Goal: Task Accomplishment & Management: Use online tool/utility

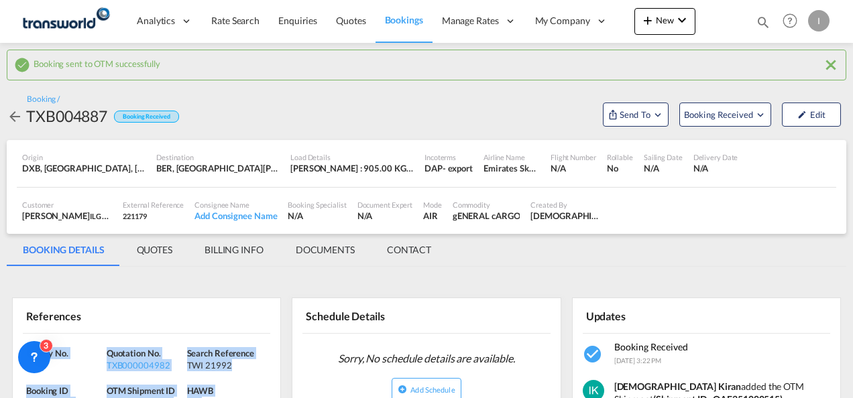
scroll to position [134, 0]
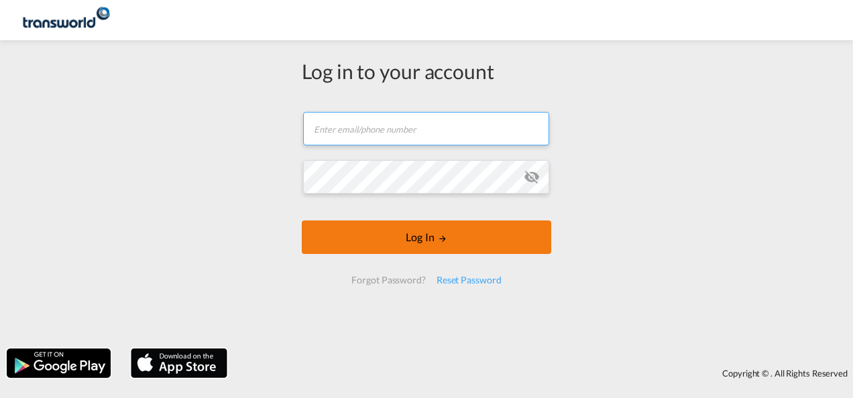
type input "[EMAIL_ADDRESS][DOMAIN_NAME]"
click at [417, 244] on button "Log In" at bounding box center [426, 238] width 249 height 34
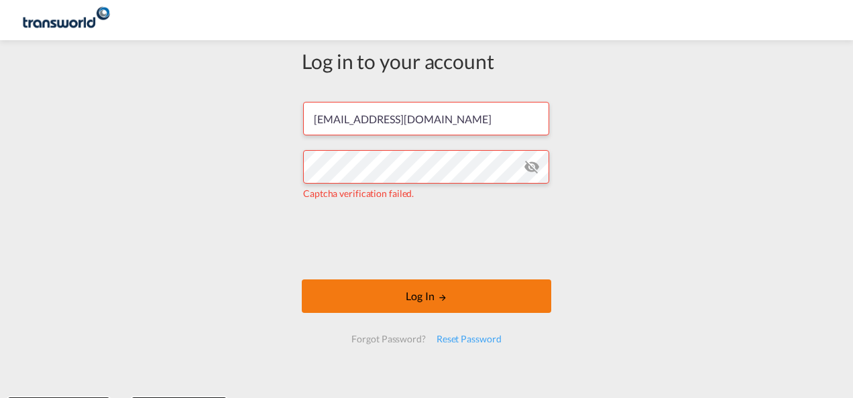
click at [336, 280] on button "Log In" at bounding box center [426, 297] width 249 height 34
click at [340, 295] on button "Log In" at bounding box center [426, 297] width 249 height 34
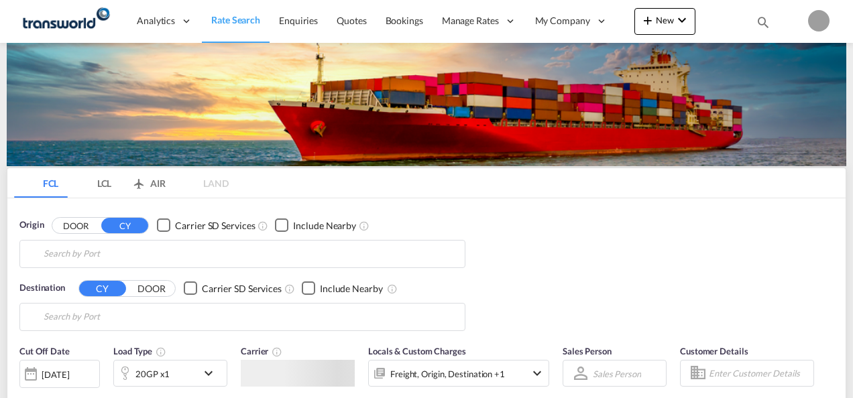
type input "Mundra, INMUN"
type input "[GEOGRAPHIC_DATA], [GEOGRAPHIC_DATA]"
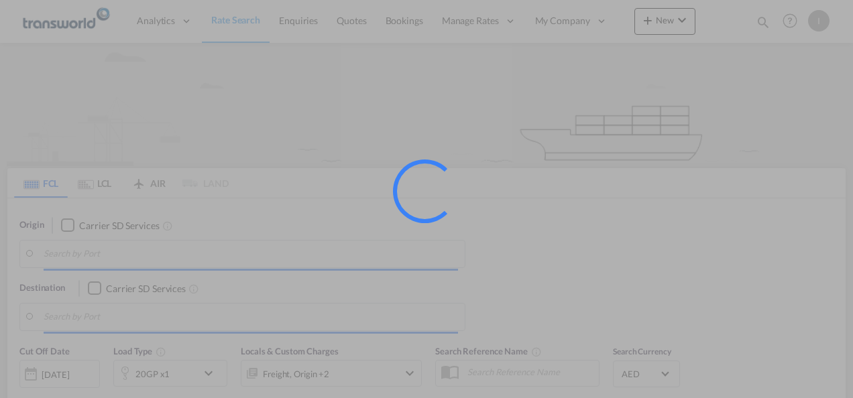
type input "Mundra, INMUN"
type input "[GEOGRAPHIC_DATA], [GEOGRAPHIC_DATA]"
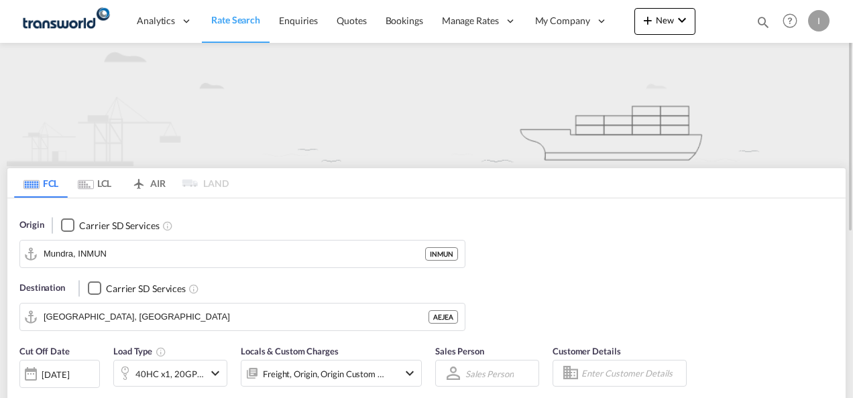
click at [755, 25] on div "Bookings Quotes Enquiries Help Resources Product Release I My Profile Logout" at bounding box center [789, 21] width 85 height 42
click at [761, 24] on md-icon "icon-magnify" at bounding box center [762, 22] width 15 height 15
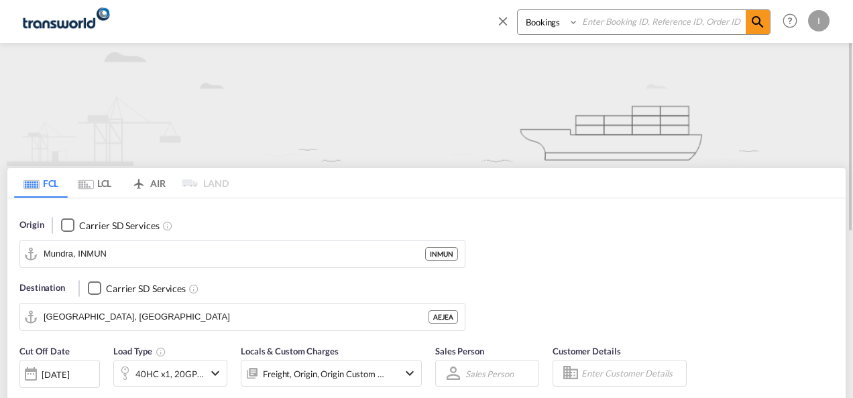
click at [696, 27] on input at bounding box center [661, 21] width 167 height 23
paste input "TXB004563"
type input "TXB004563"
click at [759, 23] on md-icon "icon-magnify" at bounding box center [757, 22] width 16 height 16
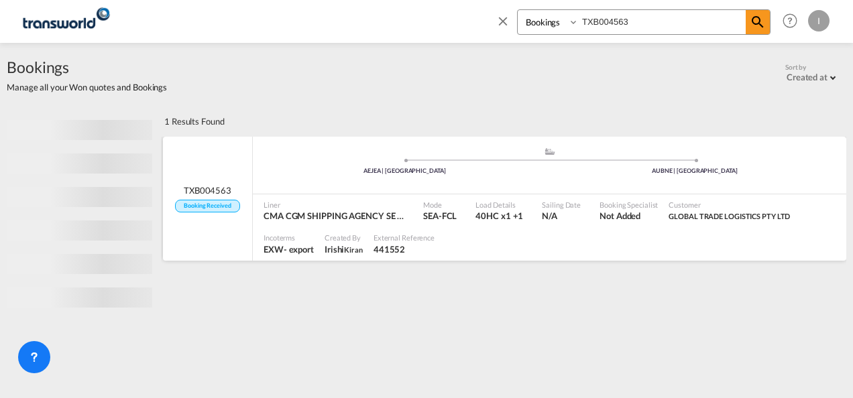
click at [360, 208] on span "Liner" at bounding box center [333, 205] width 141 height 10
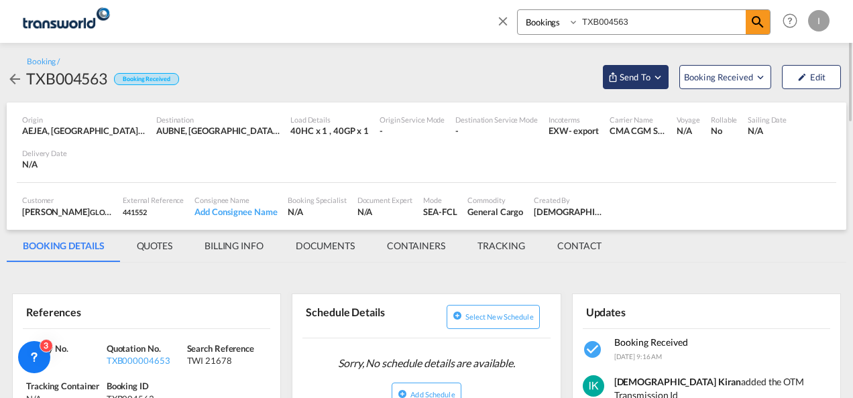
click at [614, 72] on md-icon "Open demo menu" at bounding box center [612, 77] width 11 height 11
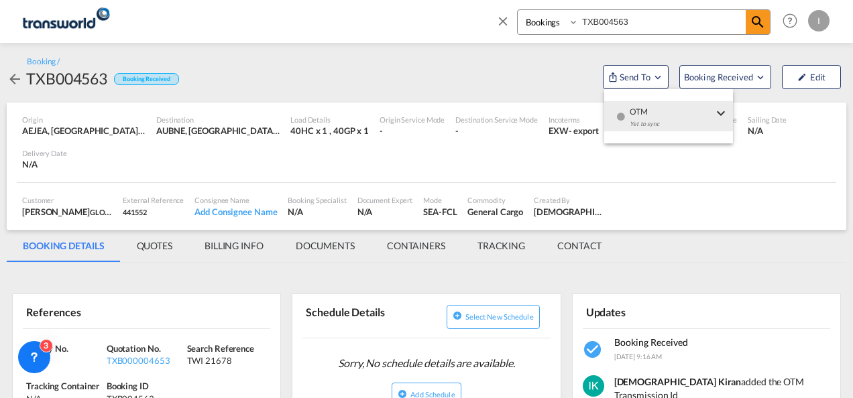
click at [635, 110] on span "OTM" at bounding box center [670, 107] width 83 height 12
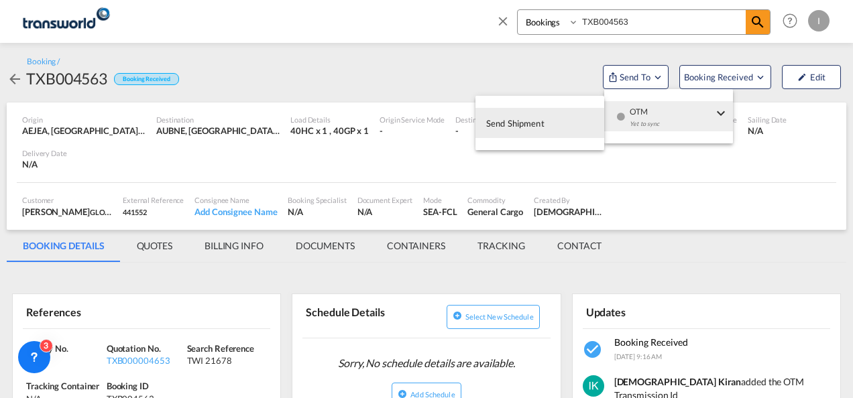
click at [515, 121] on span "Send Shipment" at bounding box center [515, 123] width 58 height 21
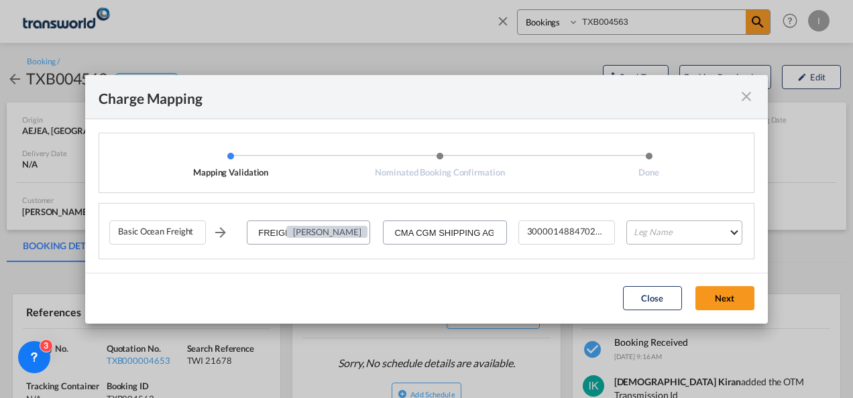
click at [656, 238] on md-select "Leg Name HANDLING ORIGIN VESSEL HANDLING DESTINATION OTHERS TL PICK UP CUSTOMS …" at bounding box center [684, 233] width 116 height 24
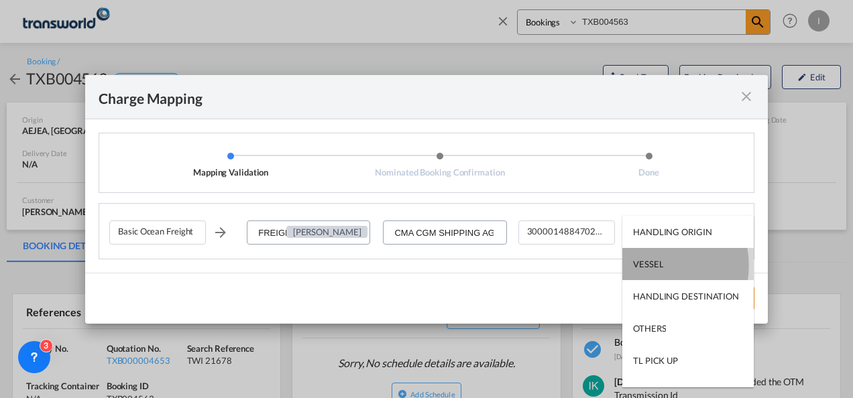
click at [649, 265] on div "VESSEL" at bounding box center [648, 264] width 30 height 12
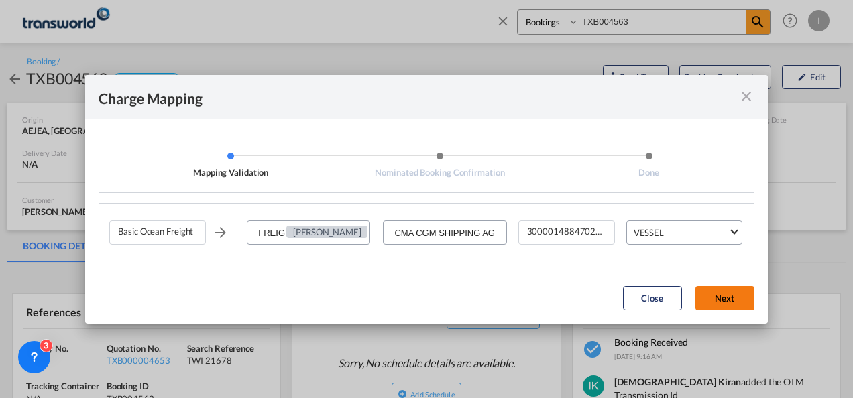
click at [711, 292] on button "Next" at bounding box center [724, 298] width 59 height 24
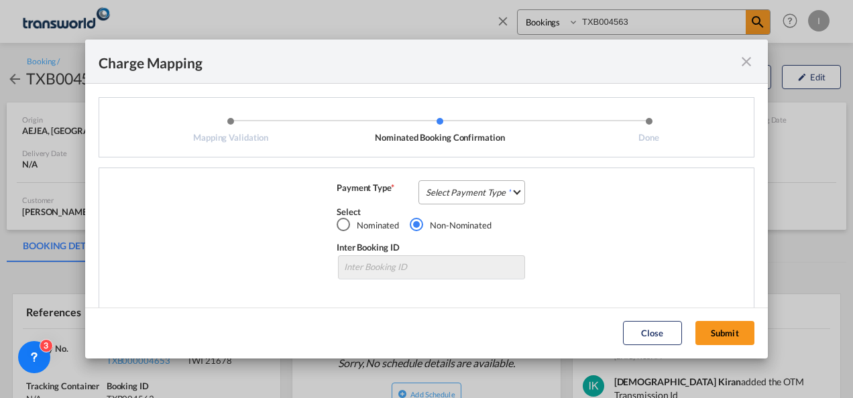
click at [450, 180] on md-select "Select Payment Type COLLECT PREPAID" at bounding box center [471, 192] width 107 height 24
click at [446, 189] on div "COLLECT" at bounding box center [441, 192] width 38 height 12
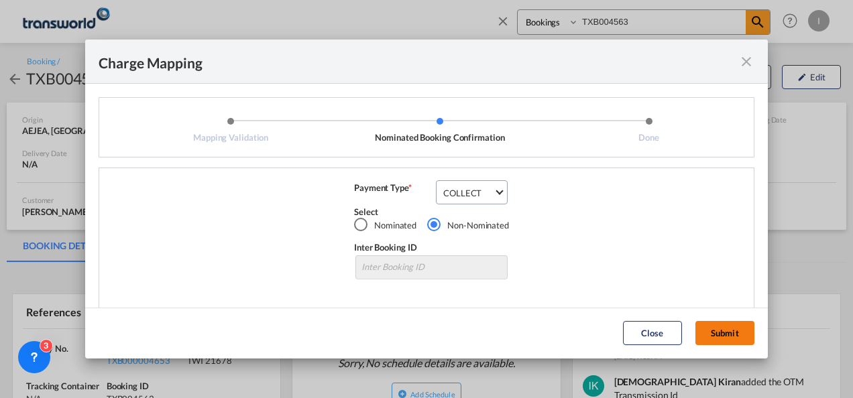
click at [727, 337] on button "Submit" at bounding box center [724, 333] width 59 height 24
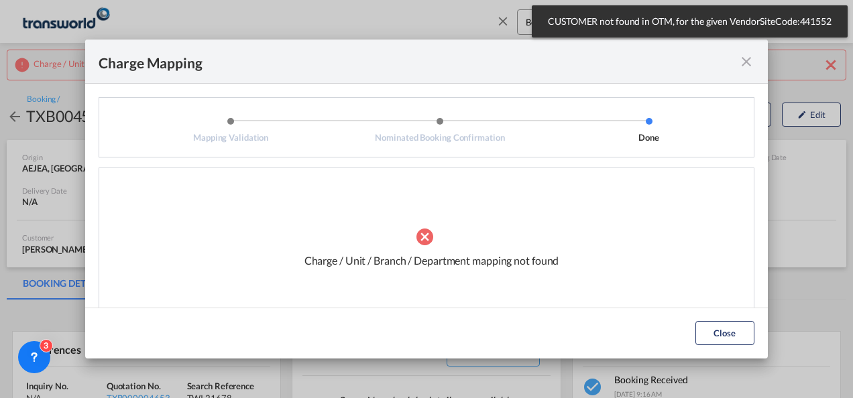
click at [742, 64] on md-icon "icon-close fg-AAA8AD cursor" at bounding box center [746, 62] width 16 height 16
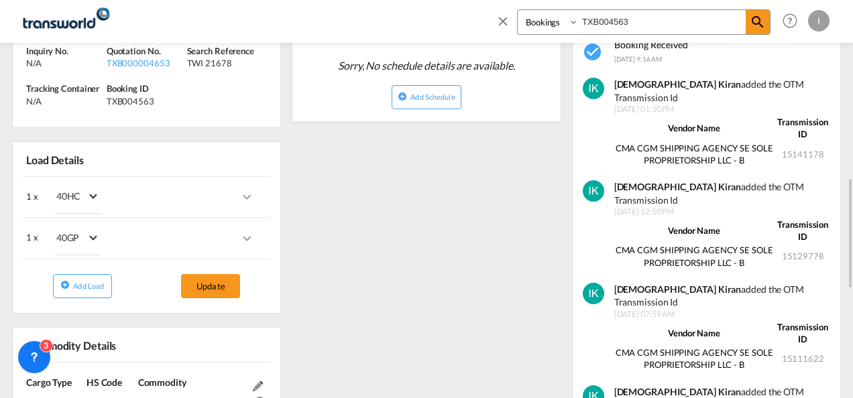
scroll to position [402, 0]
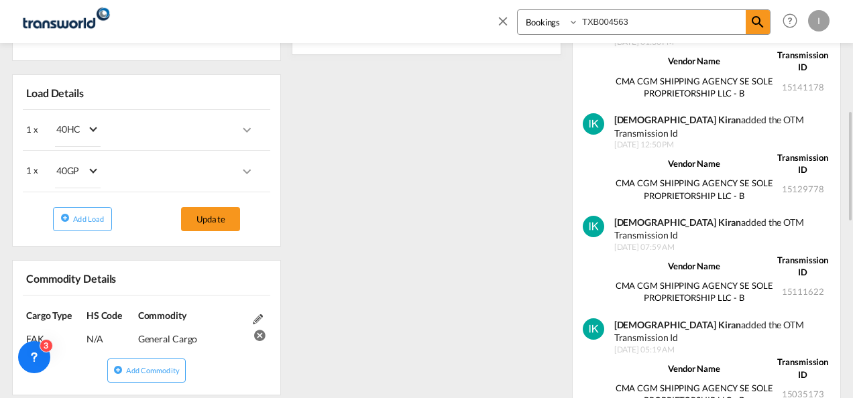
click at [257, 316] on md-icon at bounding box center [258, 319] width 10 height 10
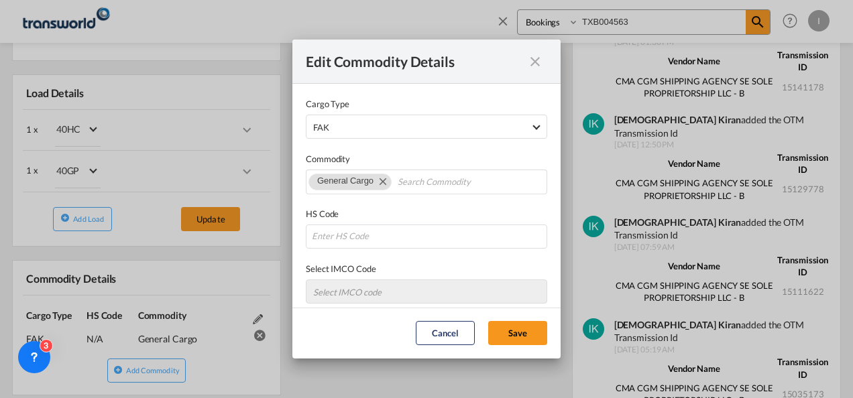
click at [529, 62] on md-icon "icon-close fg-AAA8AD cursor" at bounding box center [535, 62] width 16 height 16
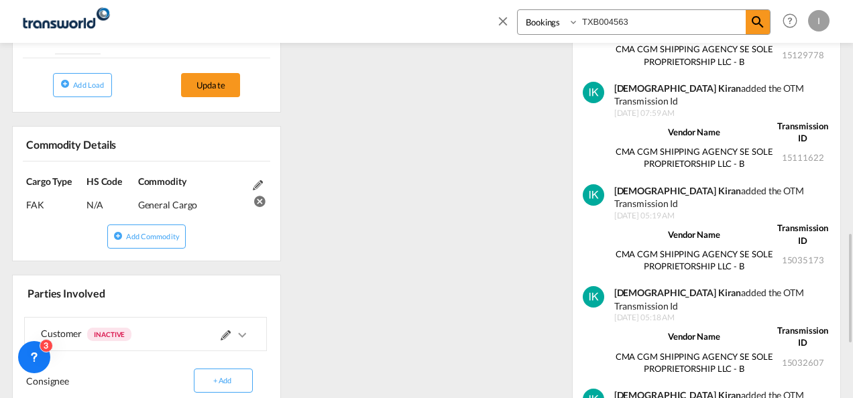
scroll to position [603, 0]
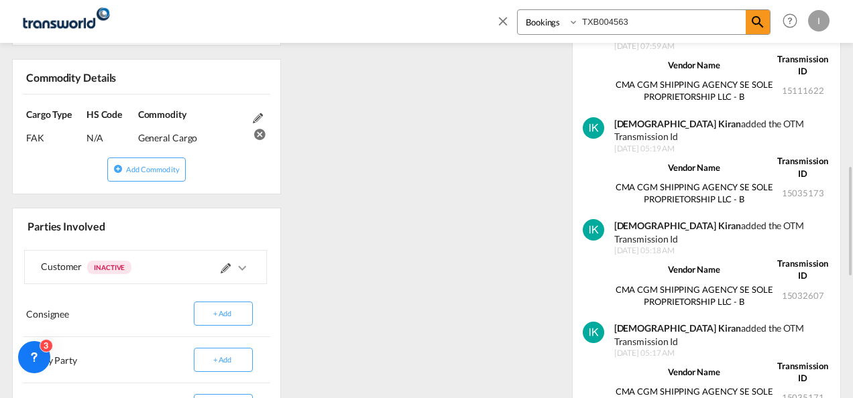
click at [224, 263] on md-icon at bounding box center [226, 268] width 10 height 10
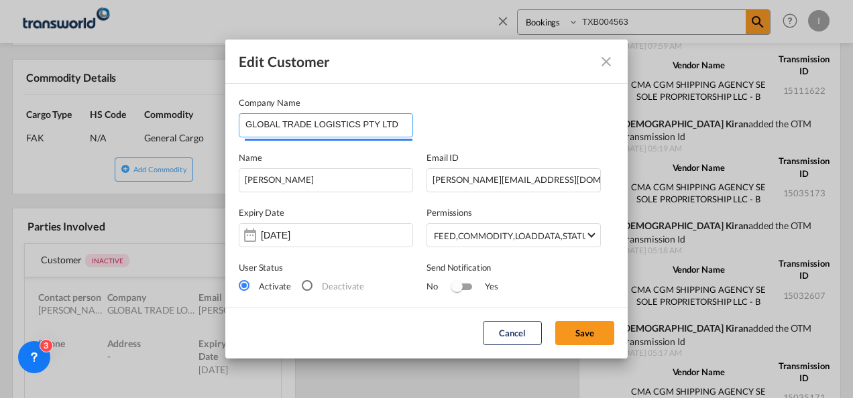
drag, startPoint x: 385, startPoint y: 121, endPoint x: 310, endPoint y: 130, distance: 76.3
click at [310, 130] on input "GLOBAL TRADE LOGISTICS PTY LTD" at bounding box center [328, 124] width 167 height 20
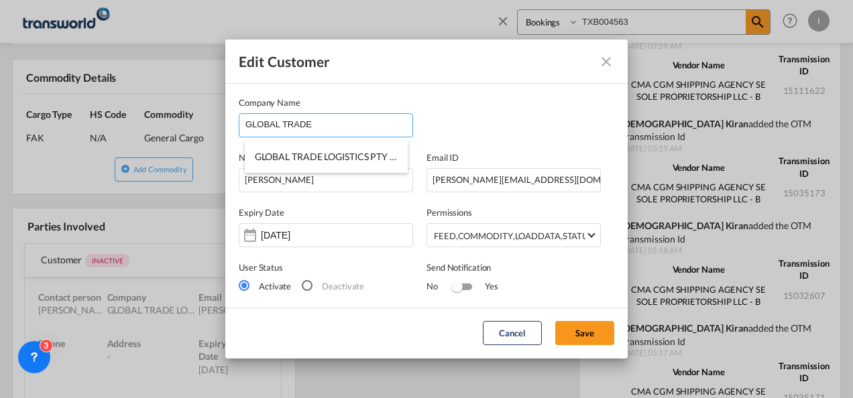
click at [317, 153] on span "GLOBAL TRADE LOGISTICS PTY LTD" at bounding box center [330, 156] width 151 height 11
type input "GLOBAL TRADE LOGISTICS PTY LTD"
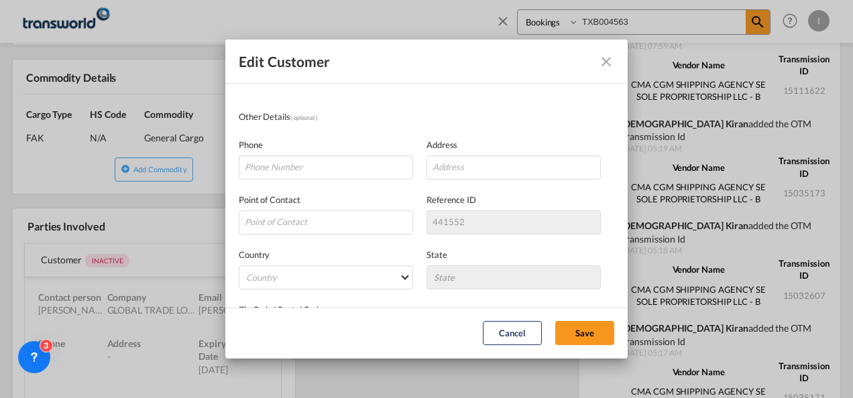
scroll to position [265, 0]
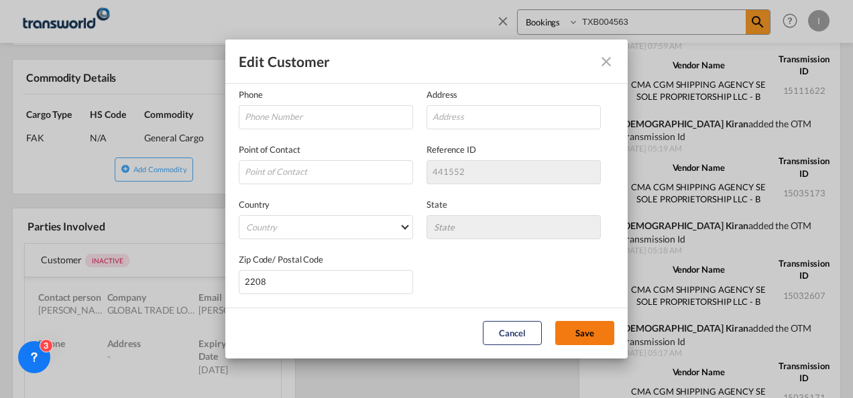
click at [570, 322] on button "Save" at bounding box center [584, 333] width 59 height 24
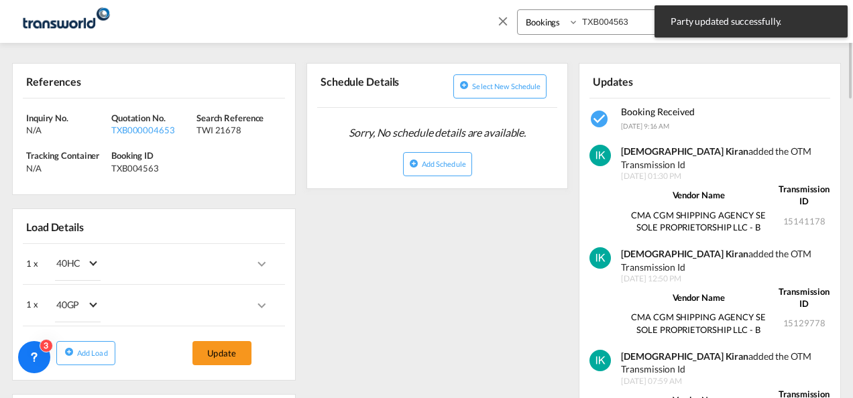
scroll to position [0, 0]
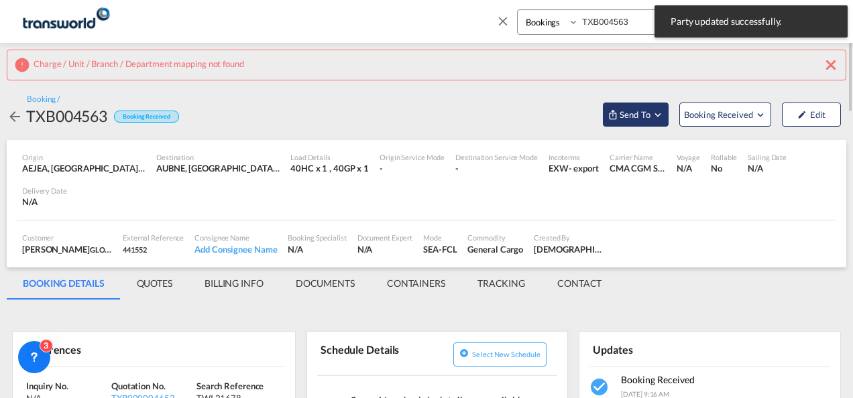
click at [633, 117] on span "Send To" at bounding box center [635, 114] width 34 height 13
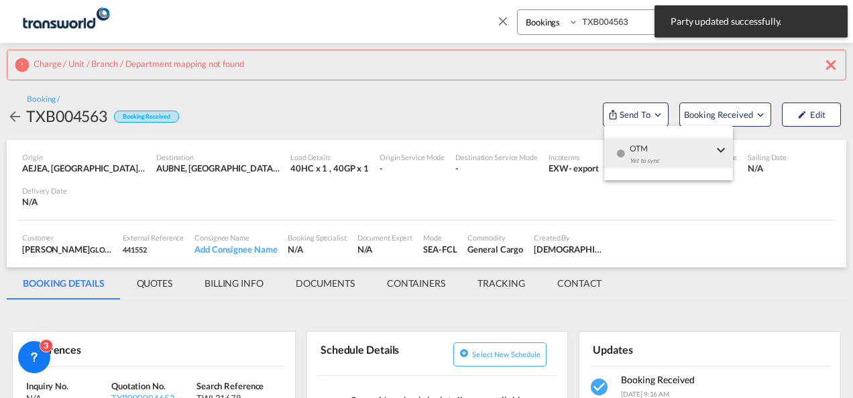
click at [632, 141] on span "OTM" at bounding box center [670, 144] width 83 height 12
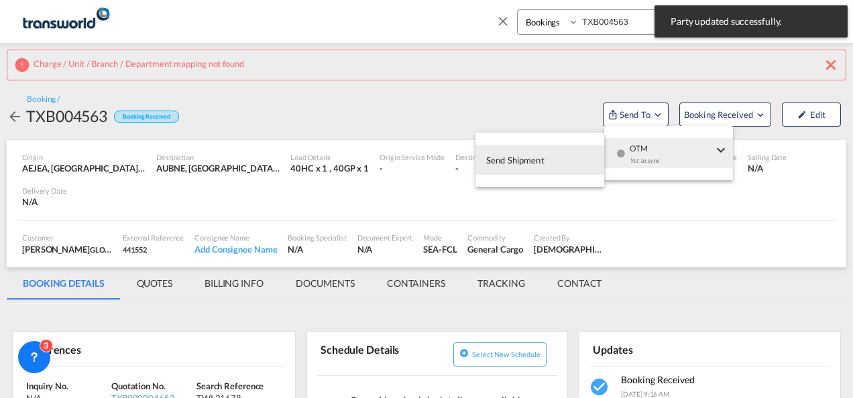
click at [546, 145] on button "Send Shipment" at bounding box center [539, 160] width 129 height 30
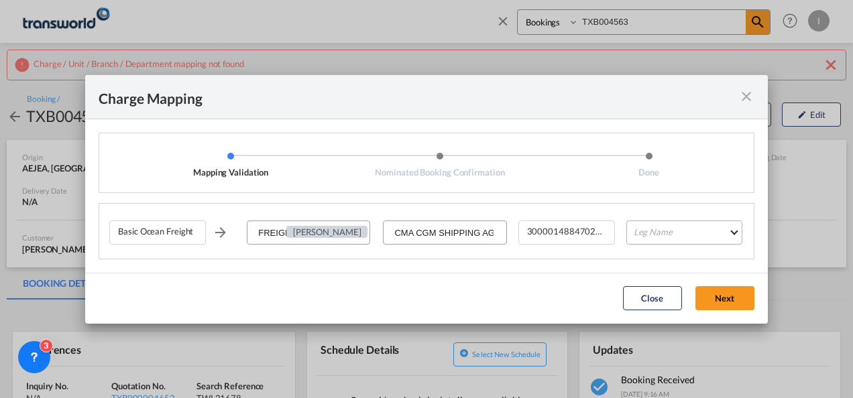
click at [662, 234] on md-select "Leg Name HANDLING ORIGIN VESSEL HANDLING DESTINATION OTHERS TL PICK UP CUSTOMS …" at bounding box center [684, 233] width 116 height 24
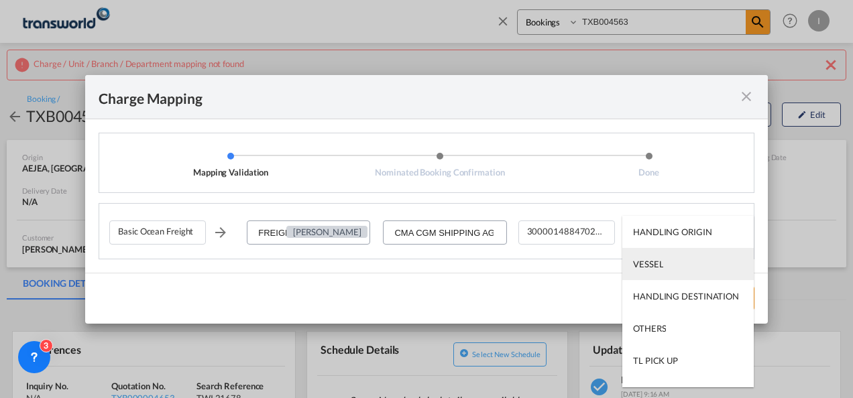
click at [644, 259] on div "VESSEL" at bounding box center [648, 264] width 30 height 12
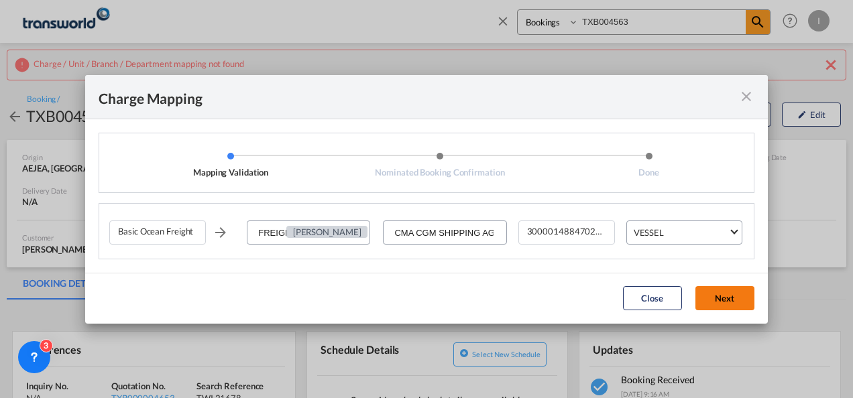
click at [710, 295] on button "Next" at bounding box center [724, 298] width 59 height 24
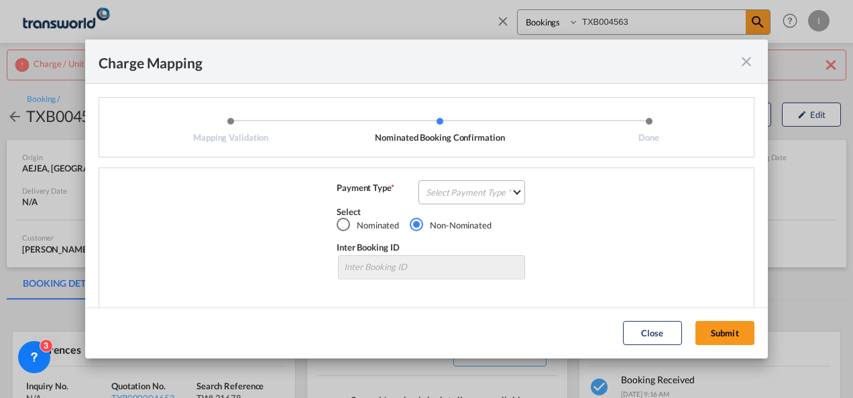
click at [456, 194] on md-select "Select Payment Type COLLECT PREPAID" at bounding box center [471, 192] width 107 height 24
click at [456, 194] on div "COLLECT" at bounding box center [441, 192] width 38 height 12
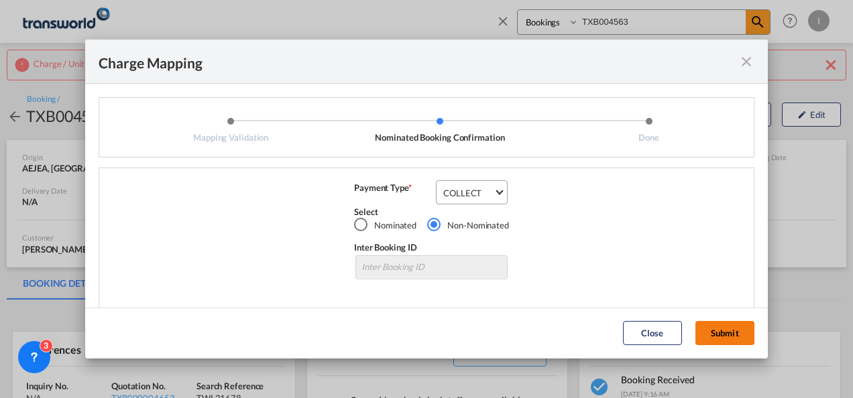
click at [722, 331] on button "Submit" at bounding box center [724, 333] width 59 height 24
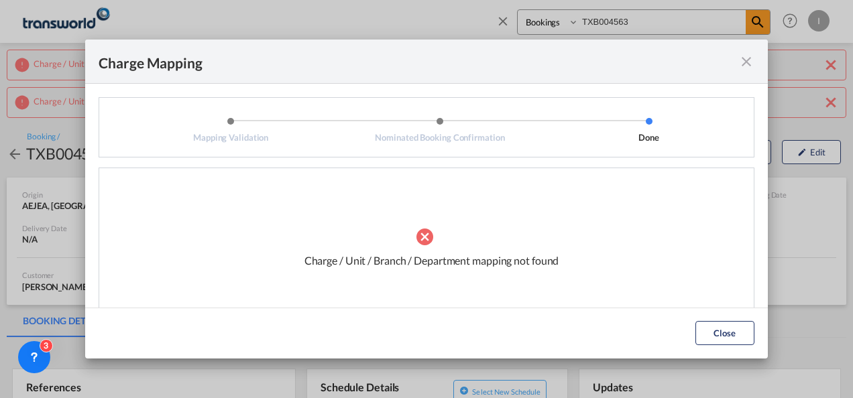
click at [744, 61] on md-icon "icon-close fg-AAA8AD cursor" at bounding box center [746, 62] width 16 height 16
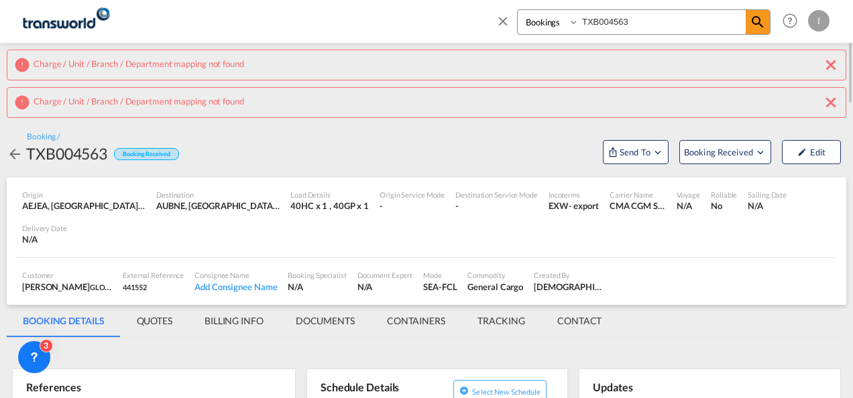
click at [735, 333] on md-tabs-canvas "BOOKING DETAILS QUOTES BILLING INFO DOCUMENTS CONTAINERS TRACKING CONTACT BOOKI…" at bounding box center [426, 321] width 839 height 32
